Goal: Transaction & Acquisition: Purchase product/service

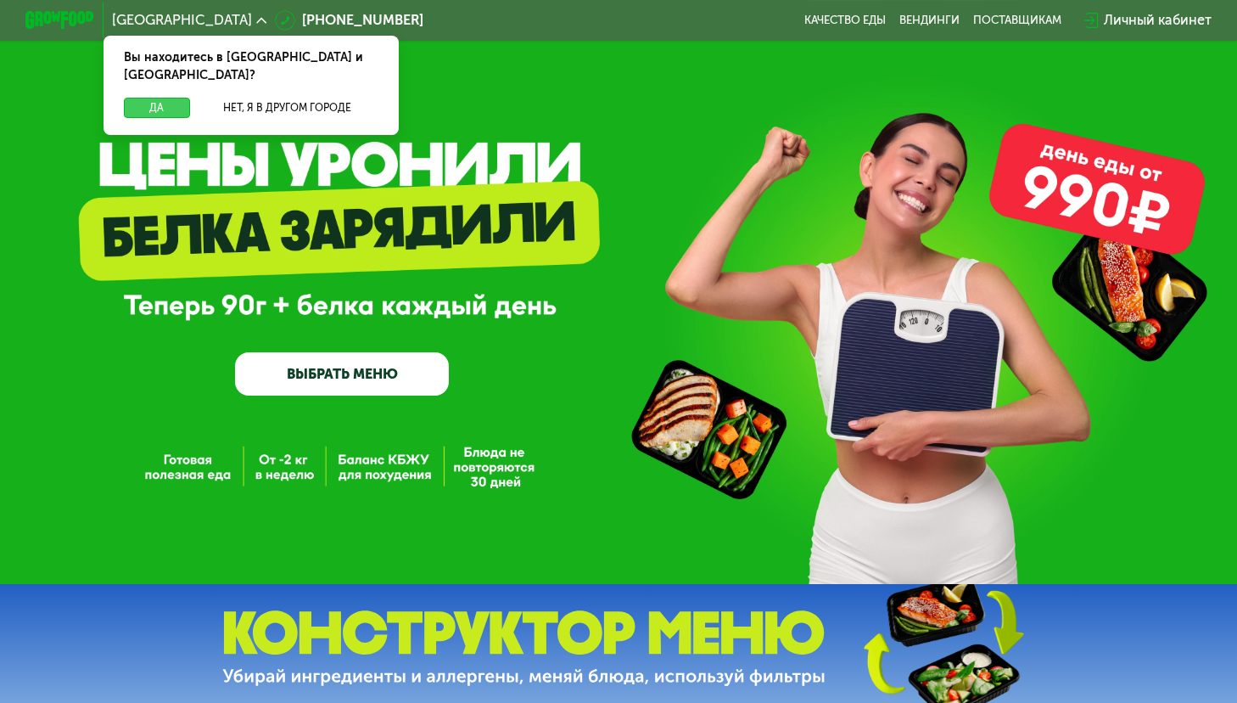
click at [162, 98] on button "Да" at bounding box center [157, 108] width 66 height 20
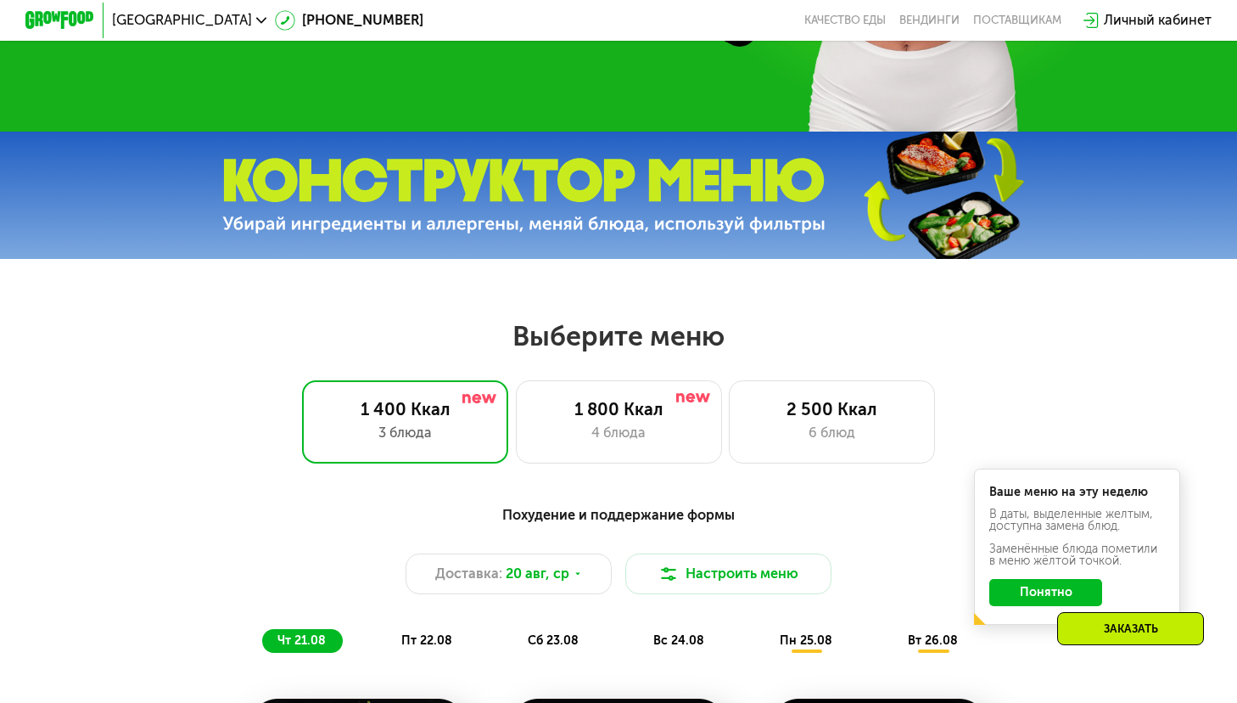
scroll to position [434, 0]
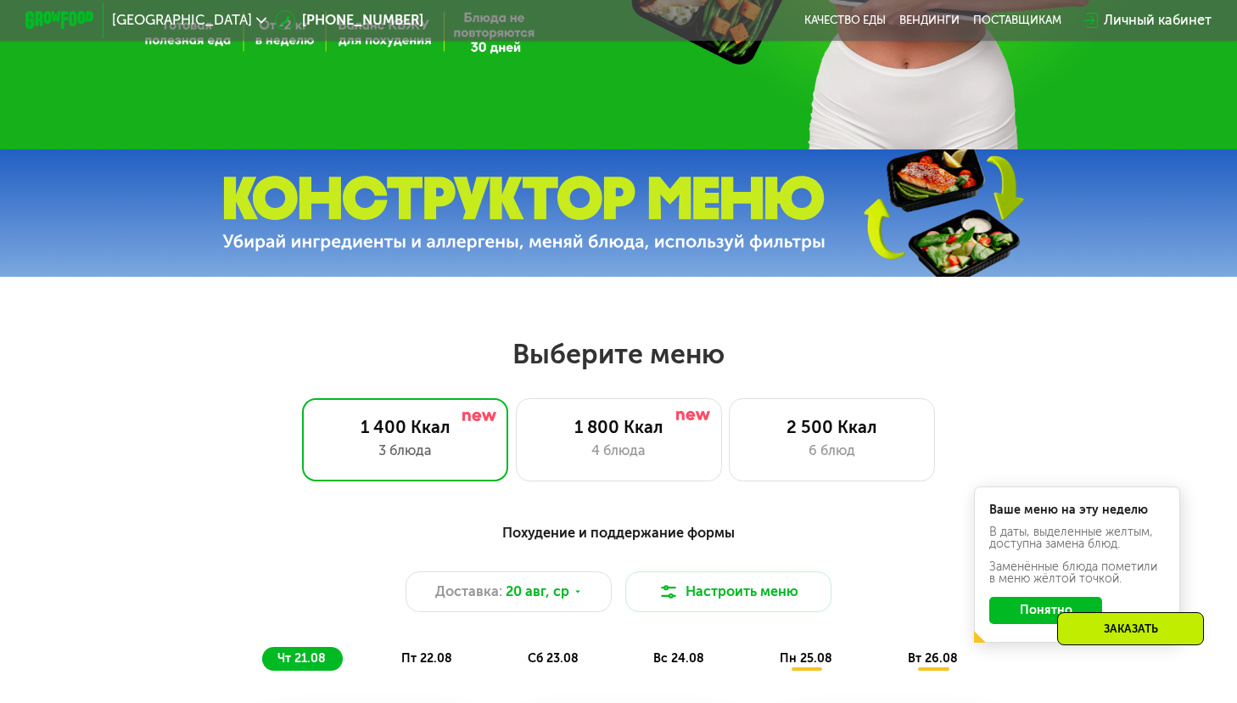
click at [885, 210] on img at bounding box center [942, 213] width 252 height 134
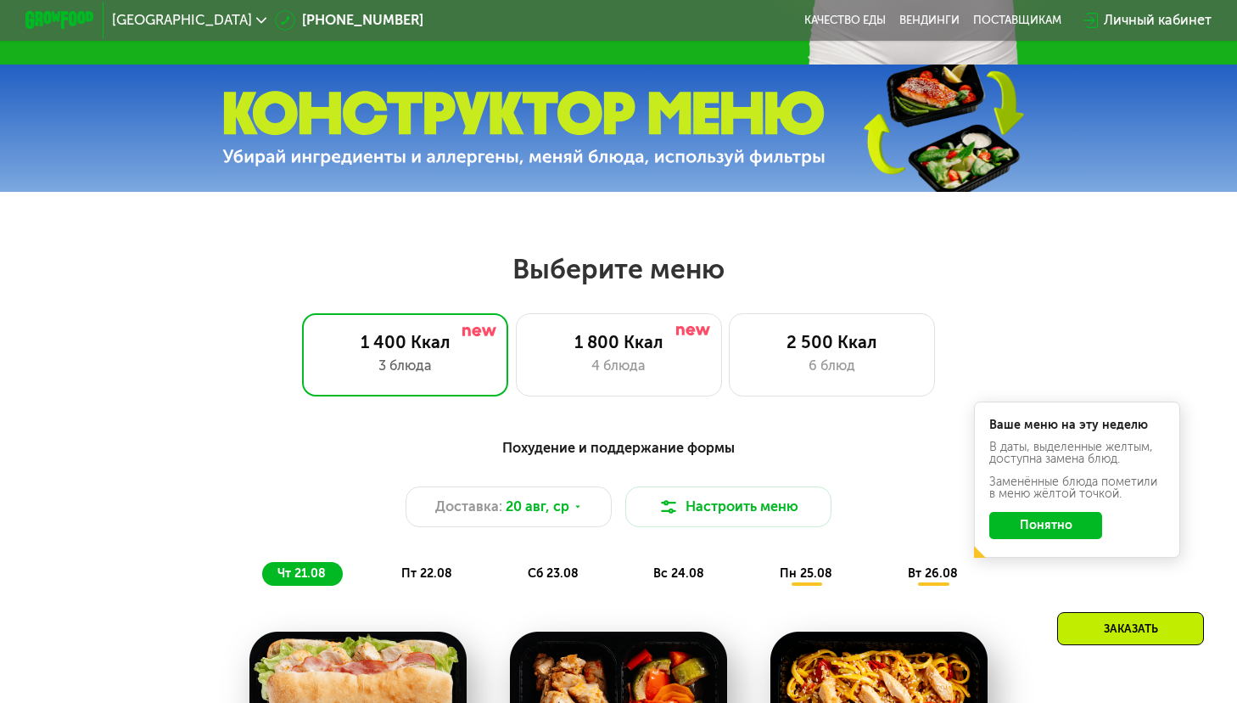
scroll to position [521, 0]
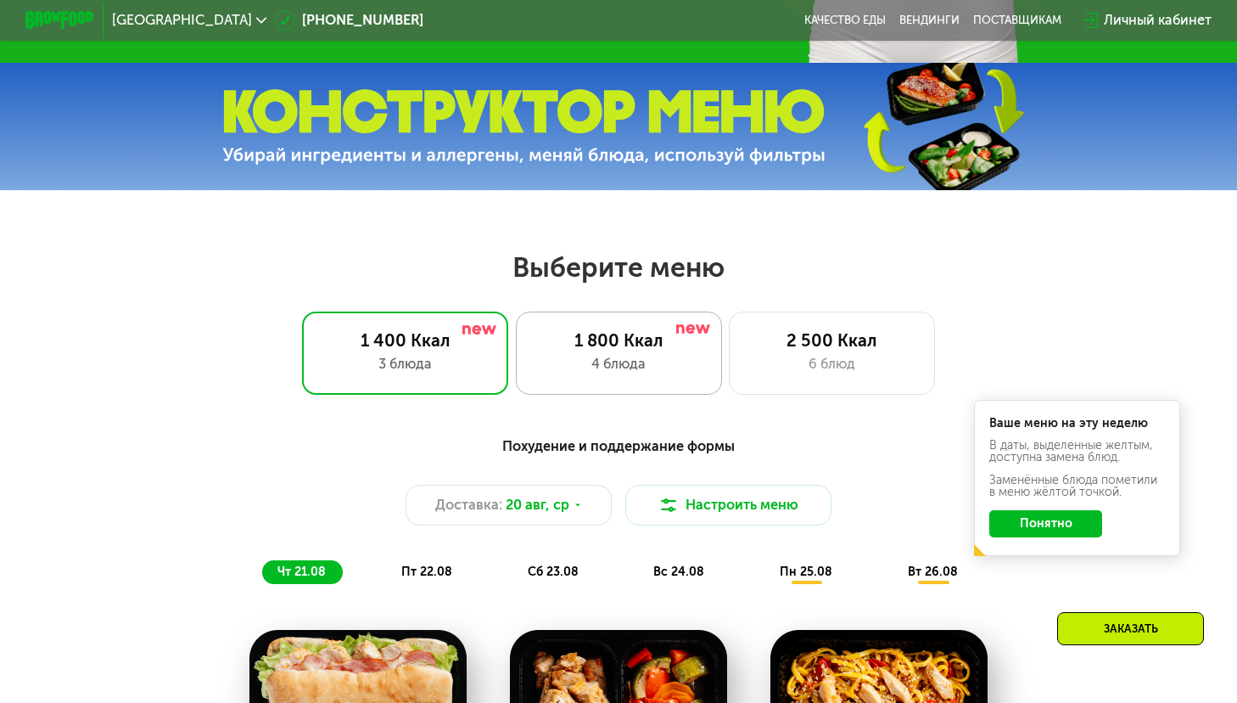
click at [635, 370] on div "4 блюда" at bounding box center [619, 364] width 171 height 20
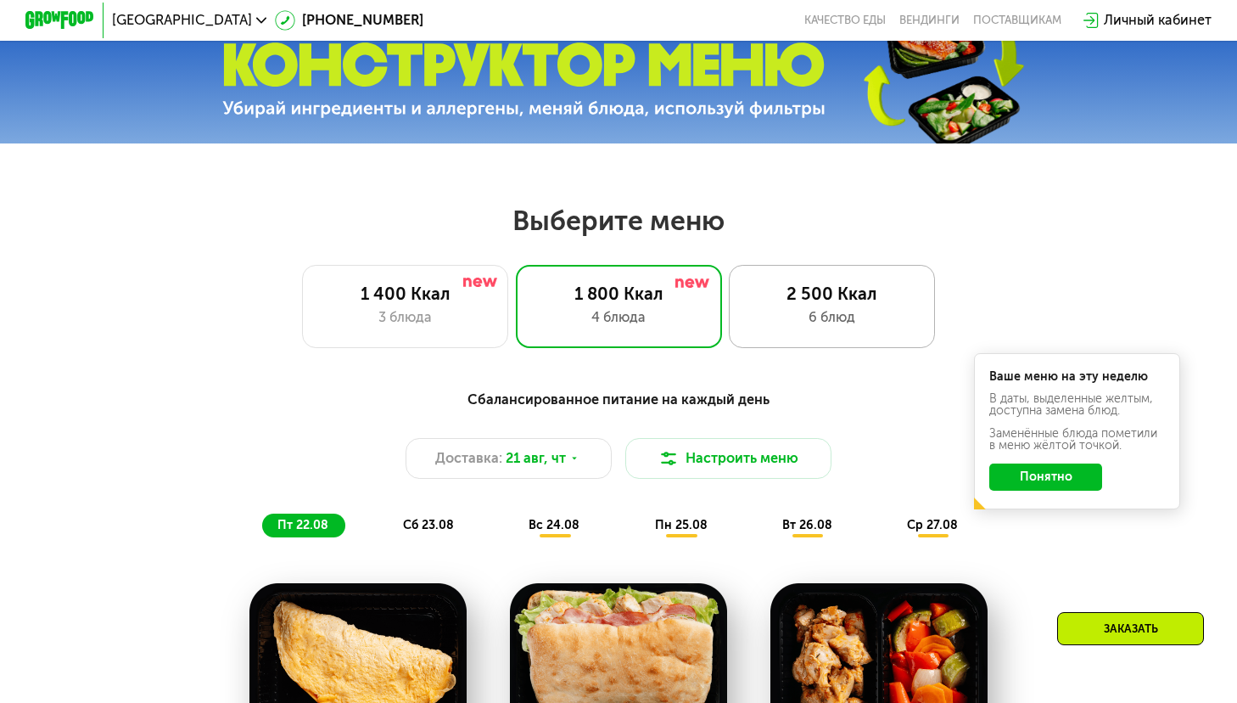
scroll to position [565, 0]
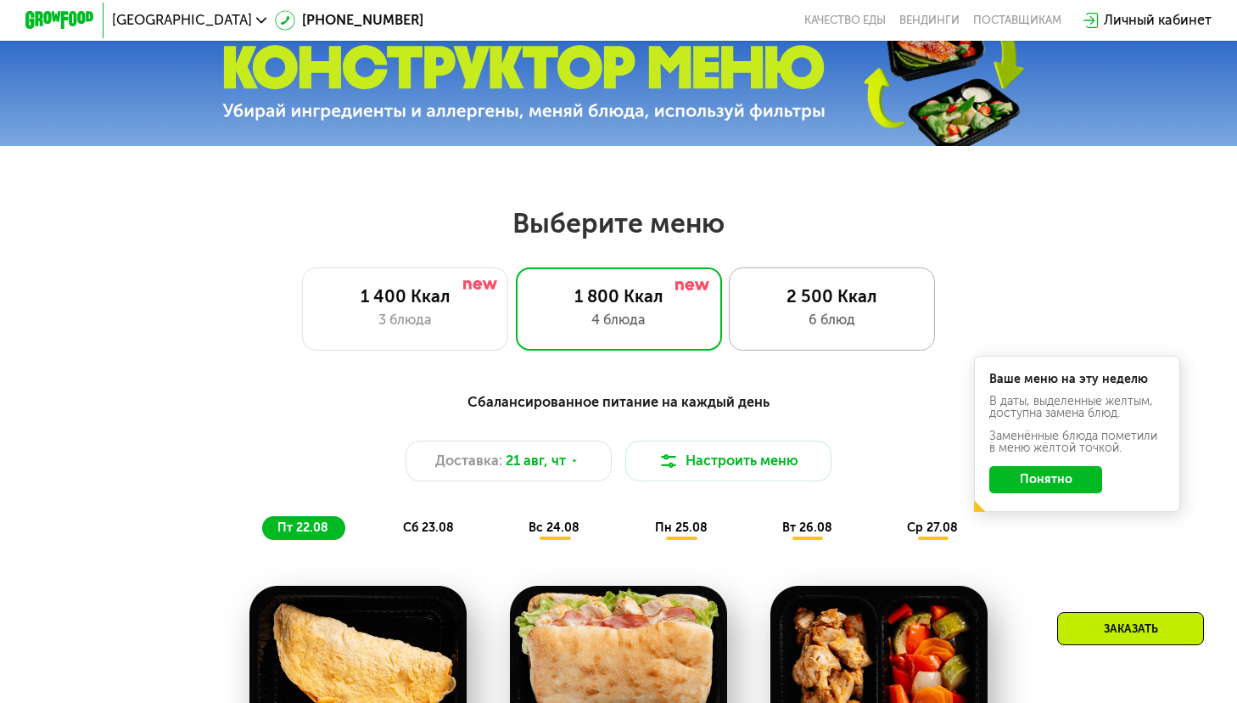
click at [807, 298] on div "2 500 Ккал" at bounding box center [832, 296] width 171 height 20
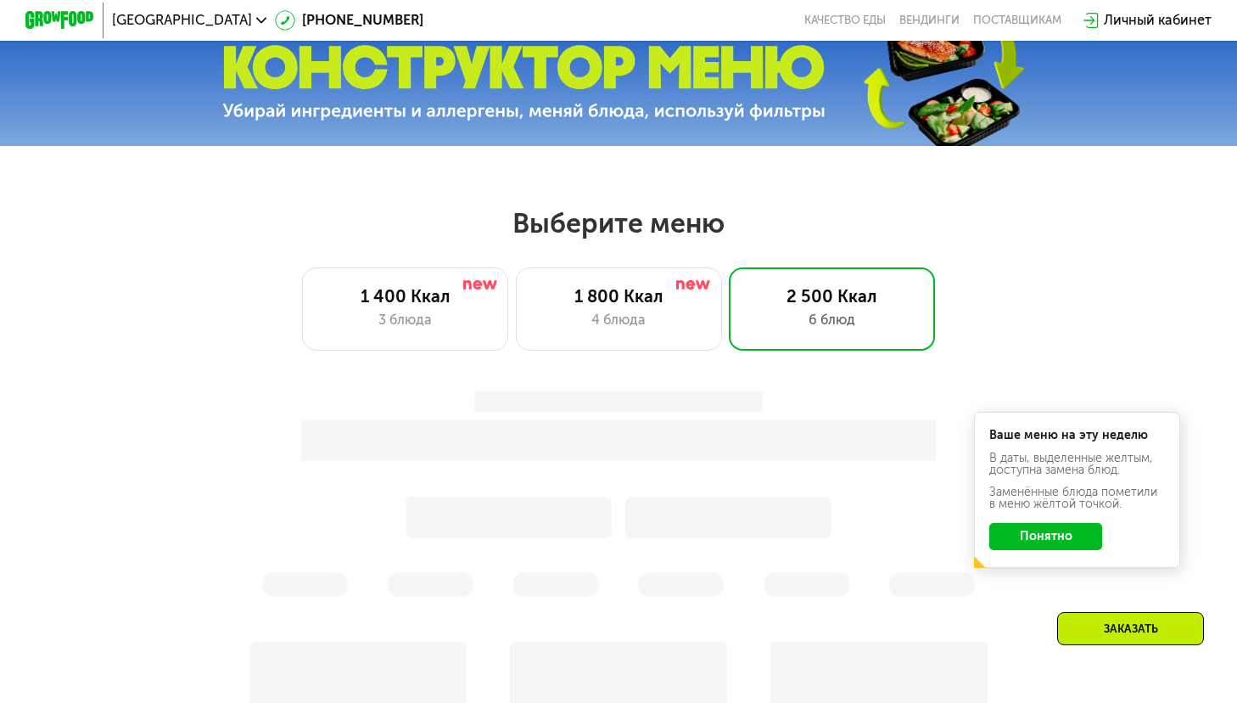
click at [1075, 537] on button "Понятно" at bounding box center [1045, 536] width 113 height 27
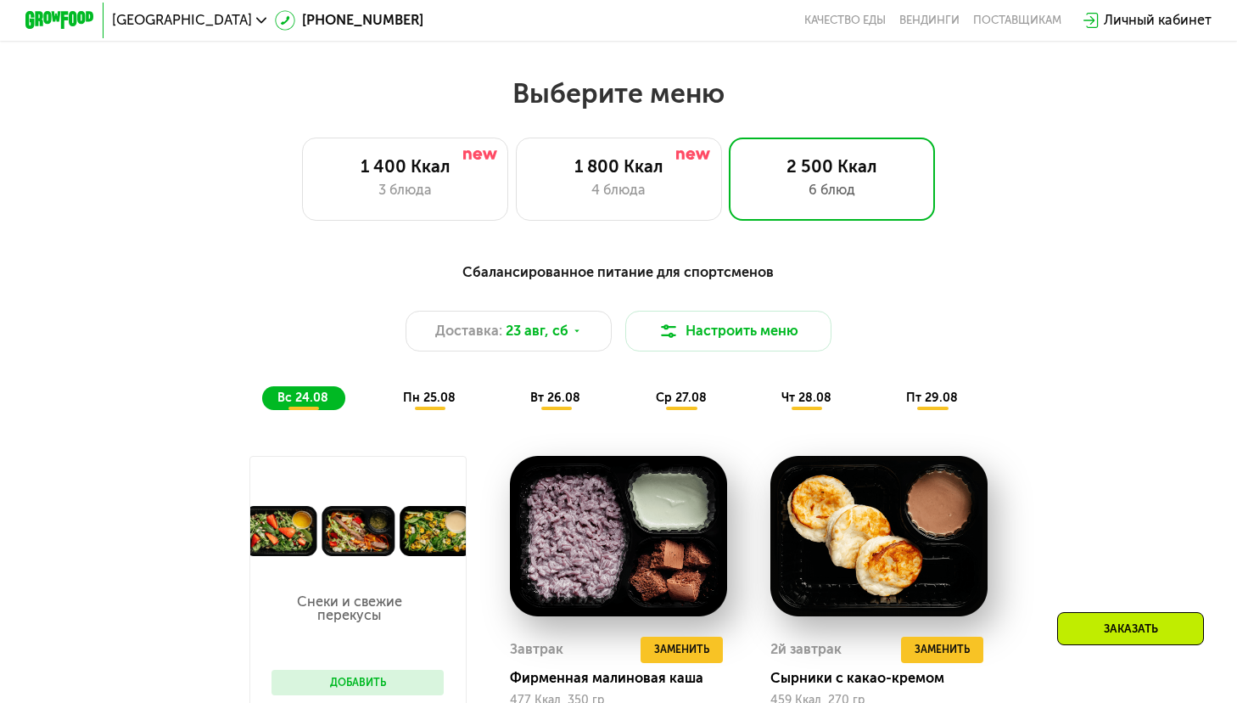
scroll to position [776, 0]
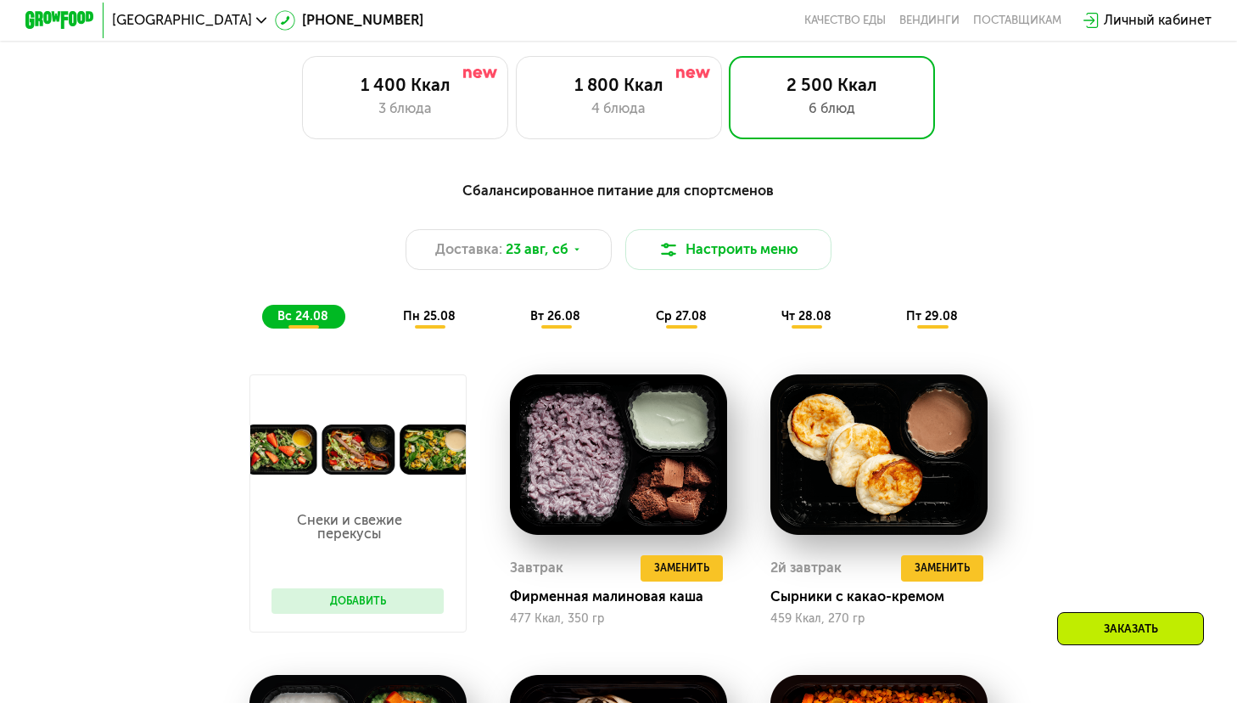
click at [566, 321] on span "вт 26.08" at bounding box center [555, 316] width 50 height 14
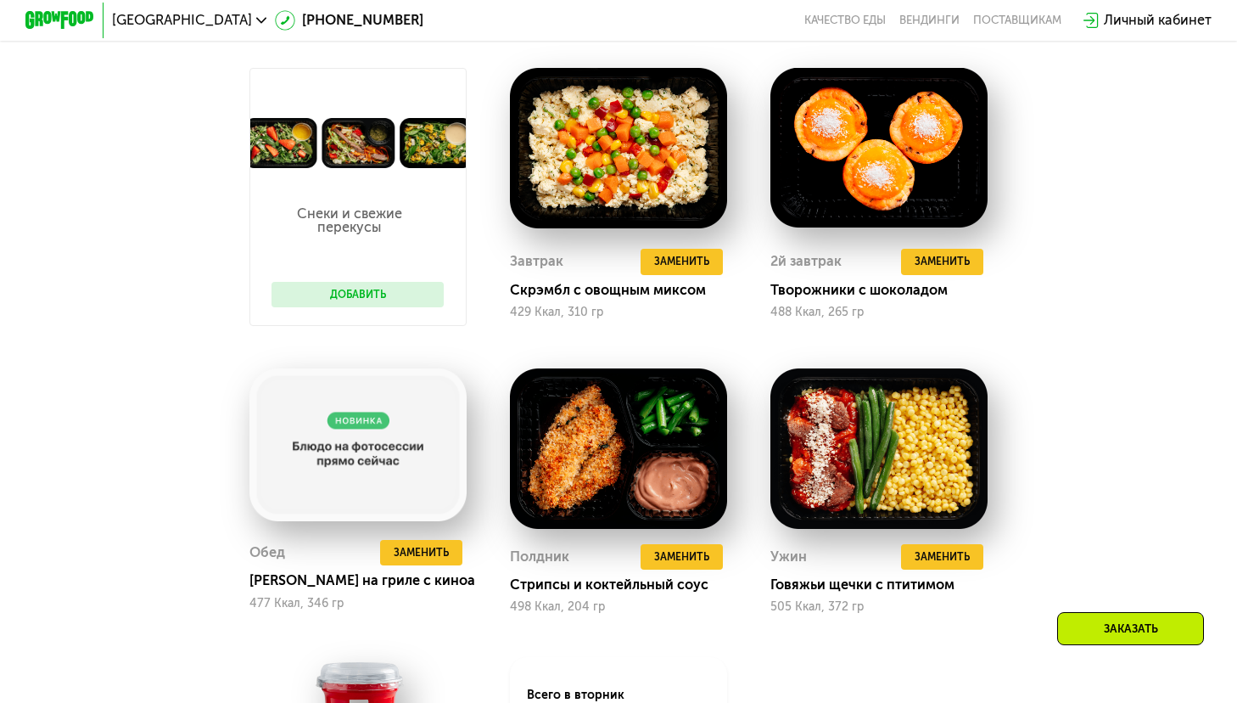
scroll to position [1068, 0]
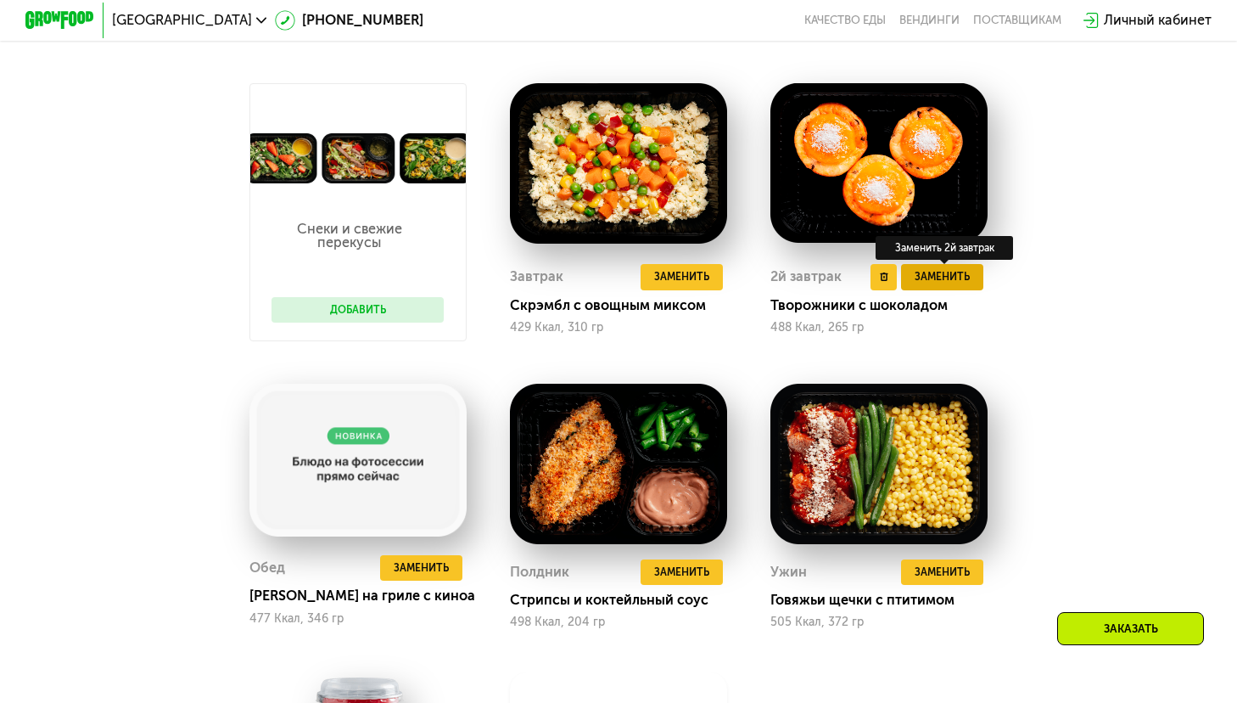
click at [929, 277] on span "Заменить" at bounding box center [942, 276] width 55 height 17
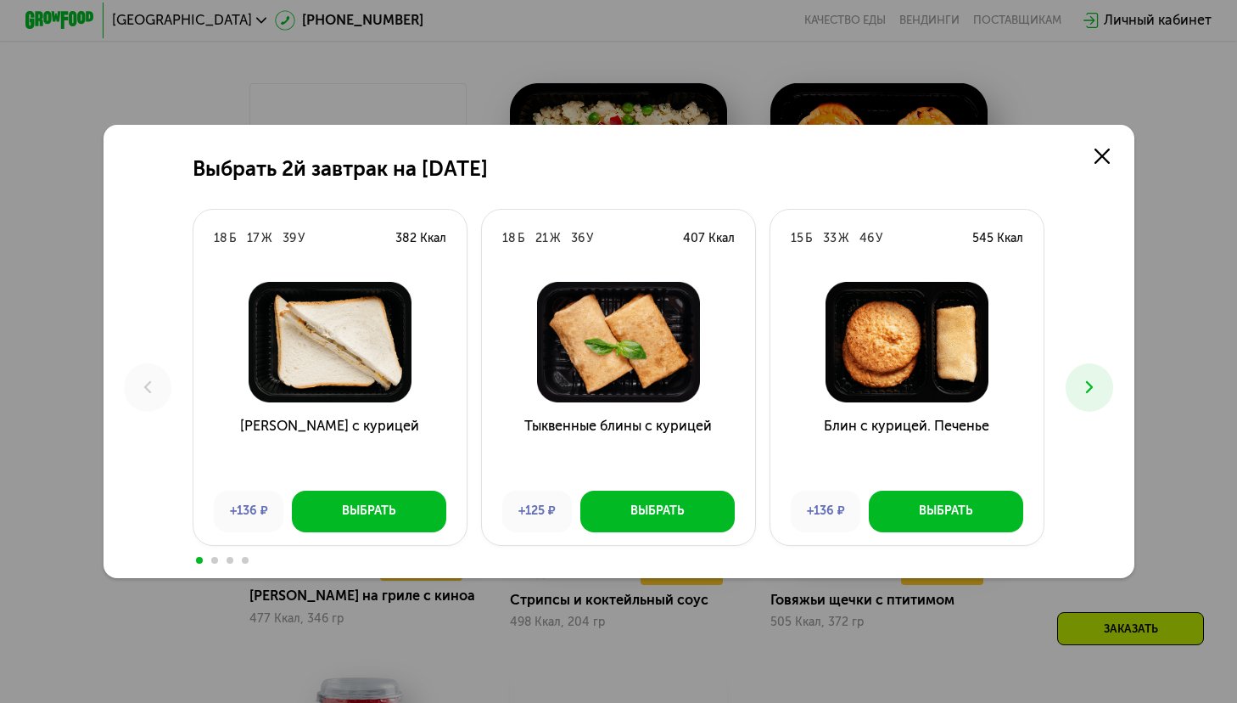
click at [1094, 384] on icon at bounding box center [1089, 387] width 20 height 20
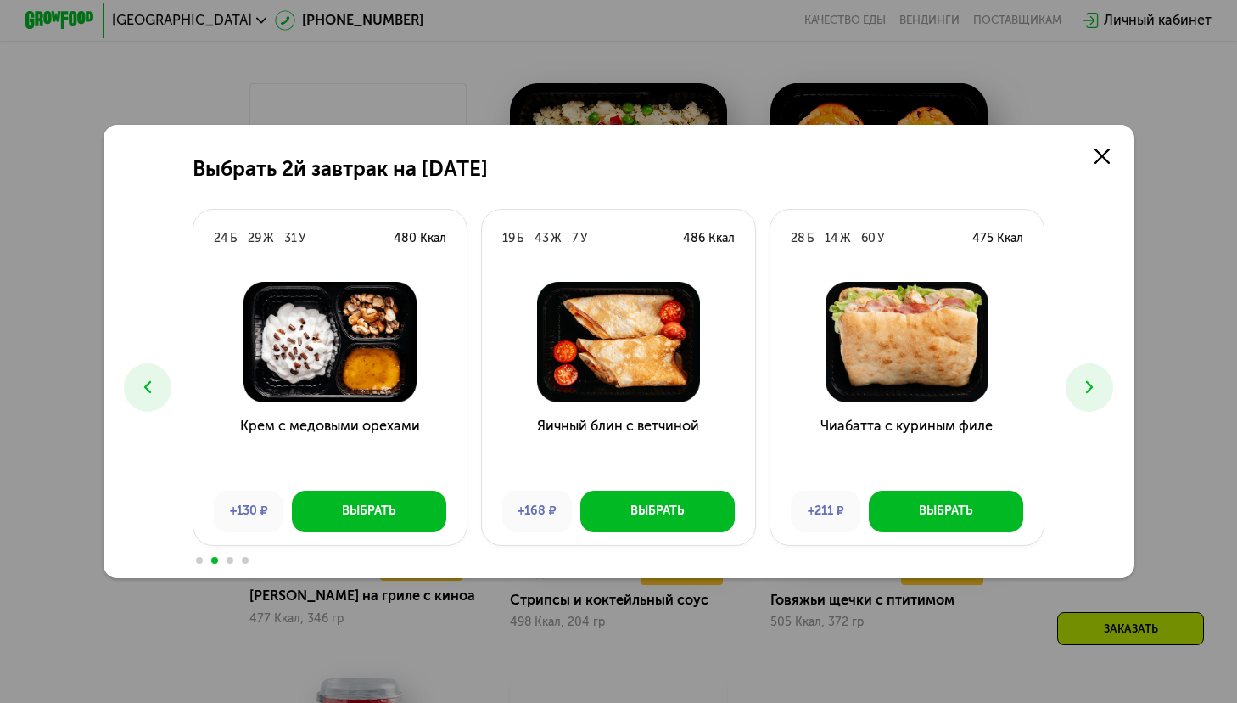
click at [912, 368] on img at bounding box center [907, 342] width 246 height 120
click at [927, 520] on button "Выбрать" at bounding box center [946, 511] width 154 height 42
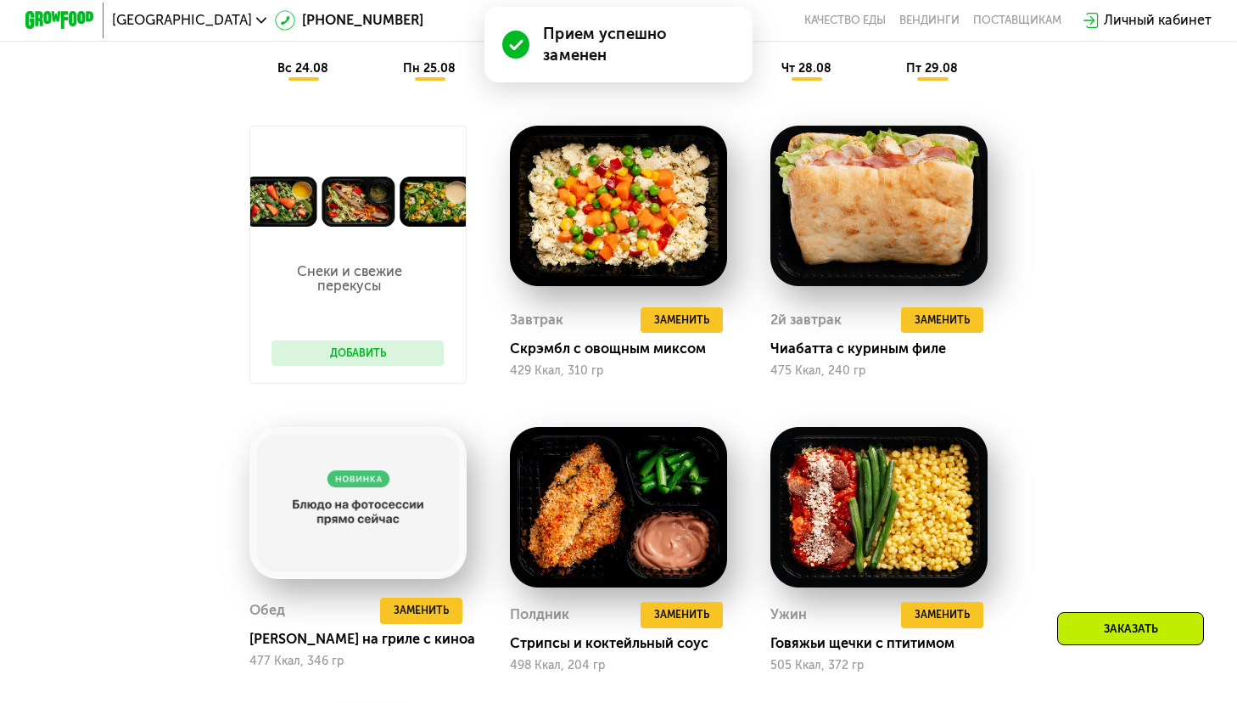
scroll to position [1110, 0]
